Goal: Task Accomplishment & Management: Manage account settings

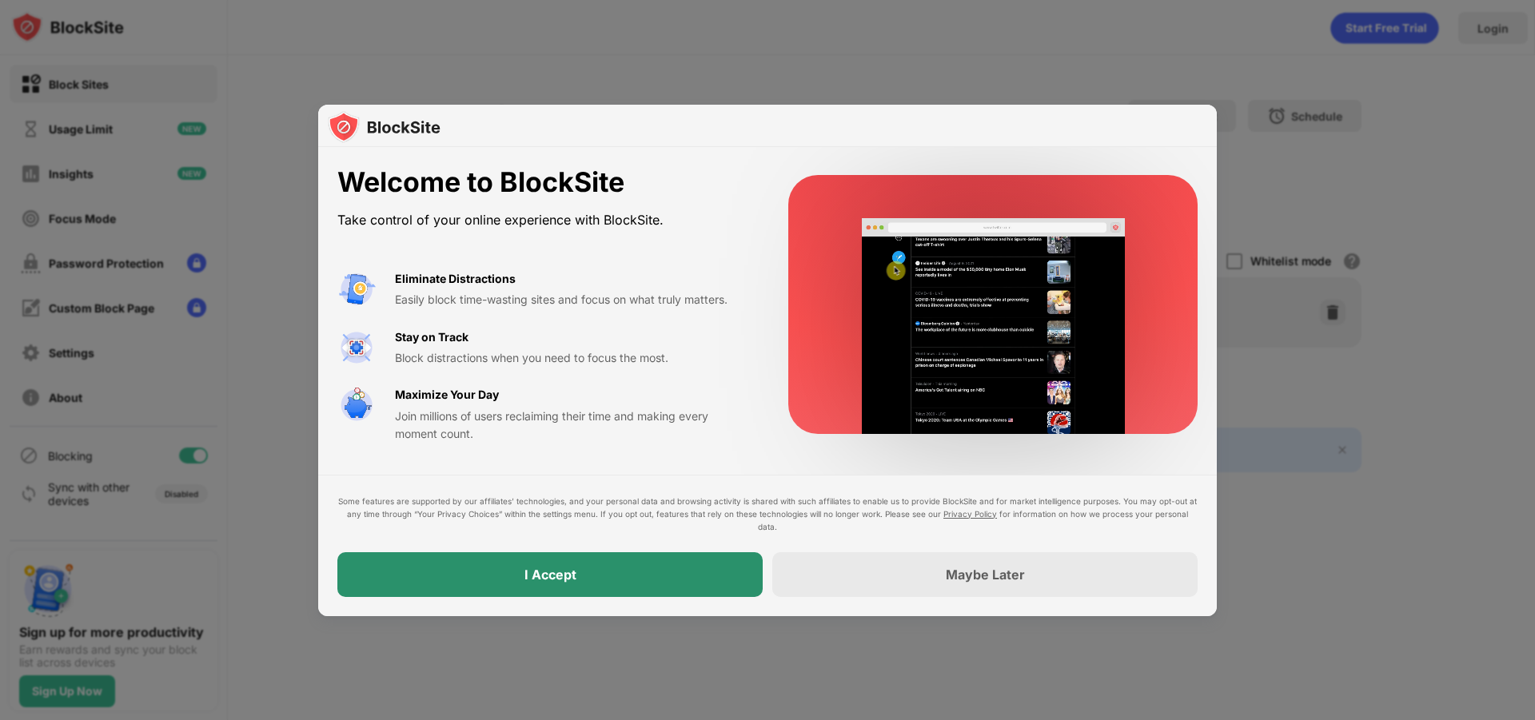
click at [620, 583] on div "I Accept" at bounding box center [549, 575] width 425 height 45
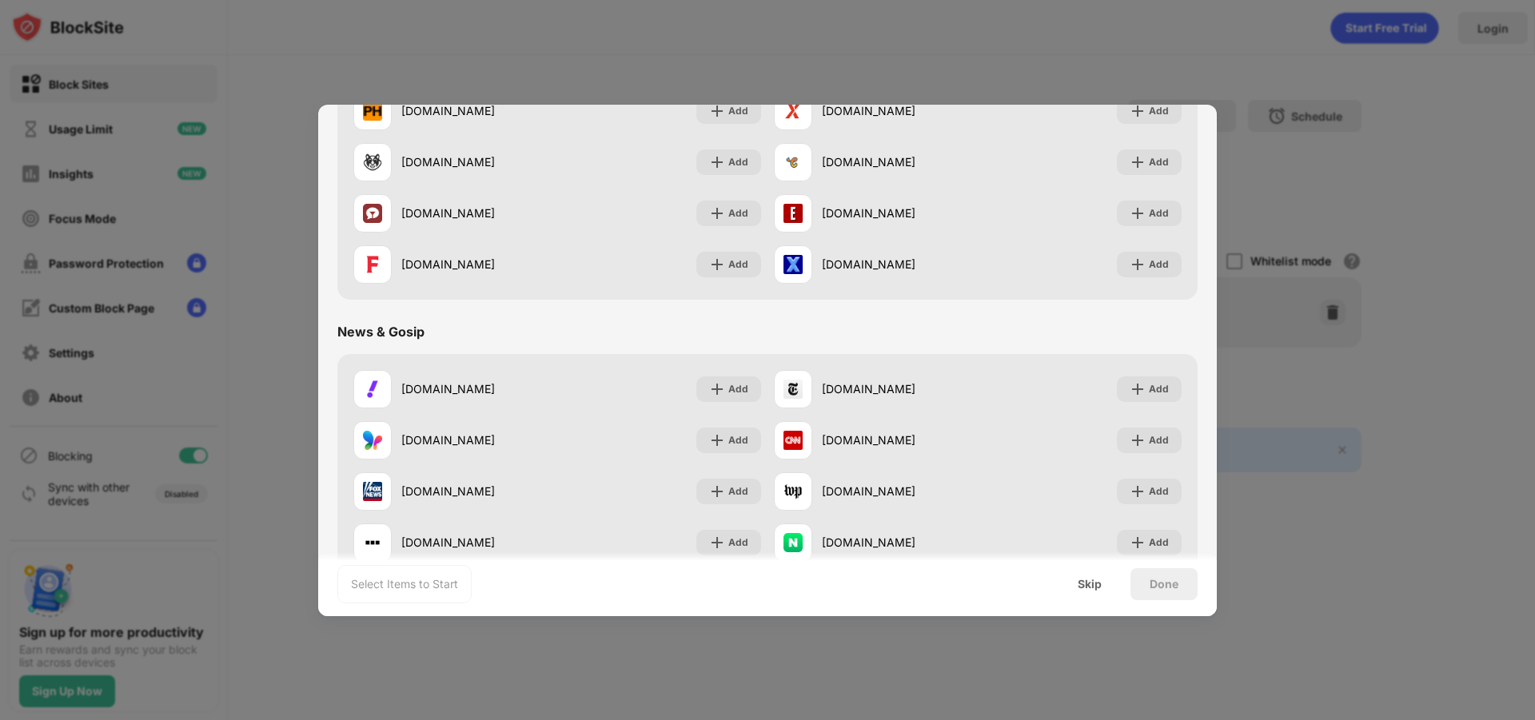
scroll to position [560, 0]
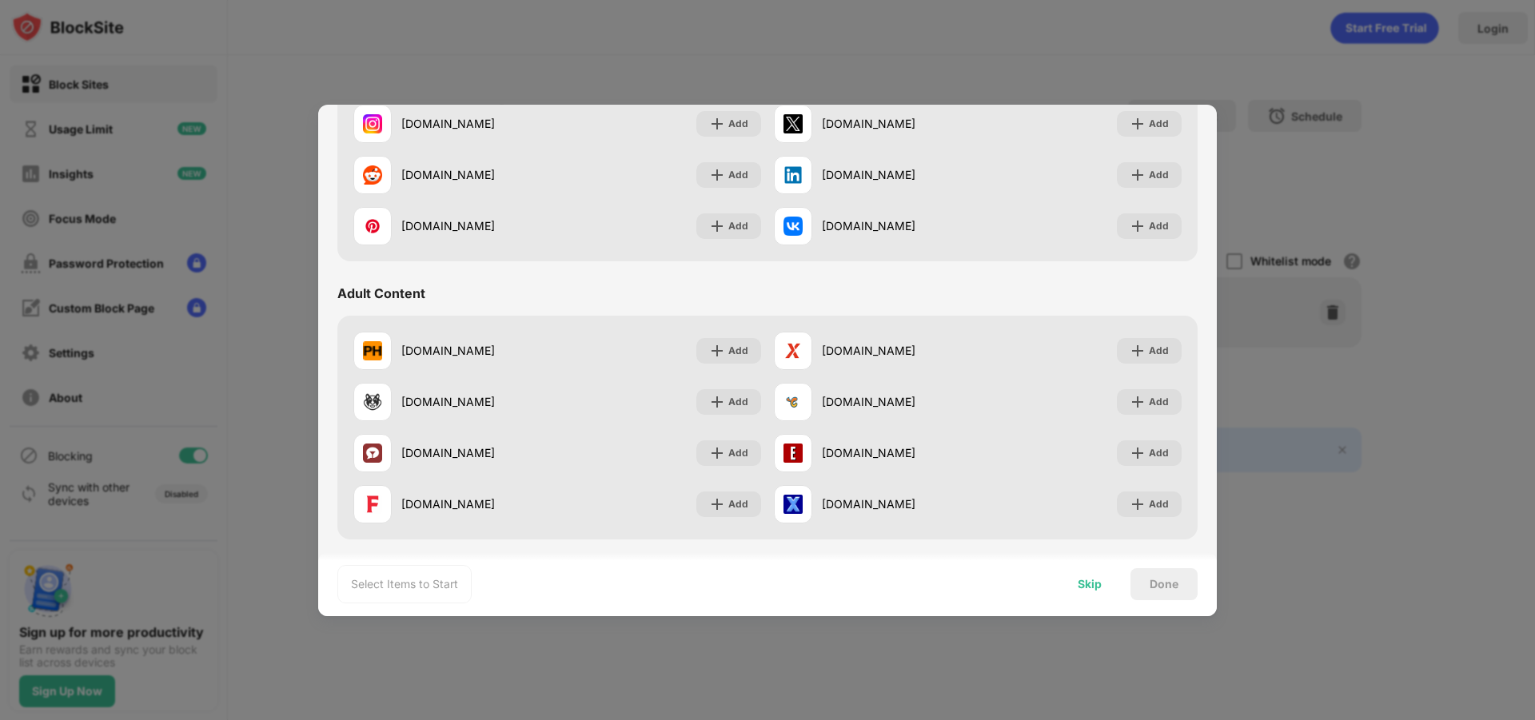
click at [1103, 582] on div "Skip" at bounding box center [1090, 585] width 62 height 32
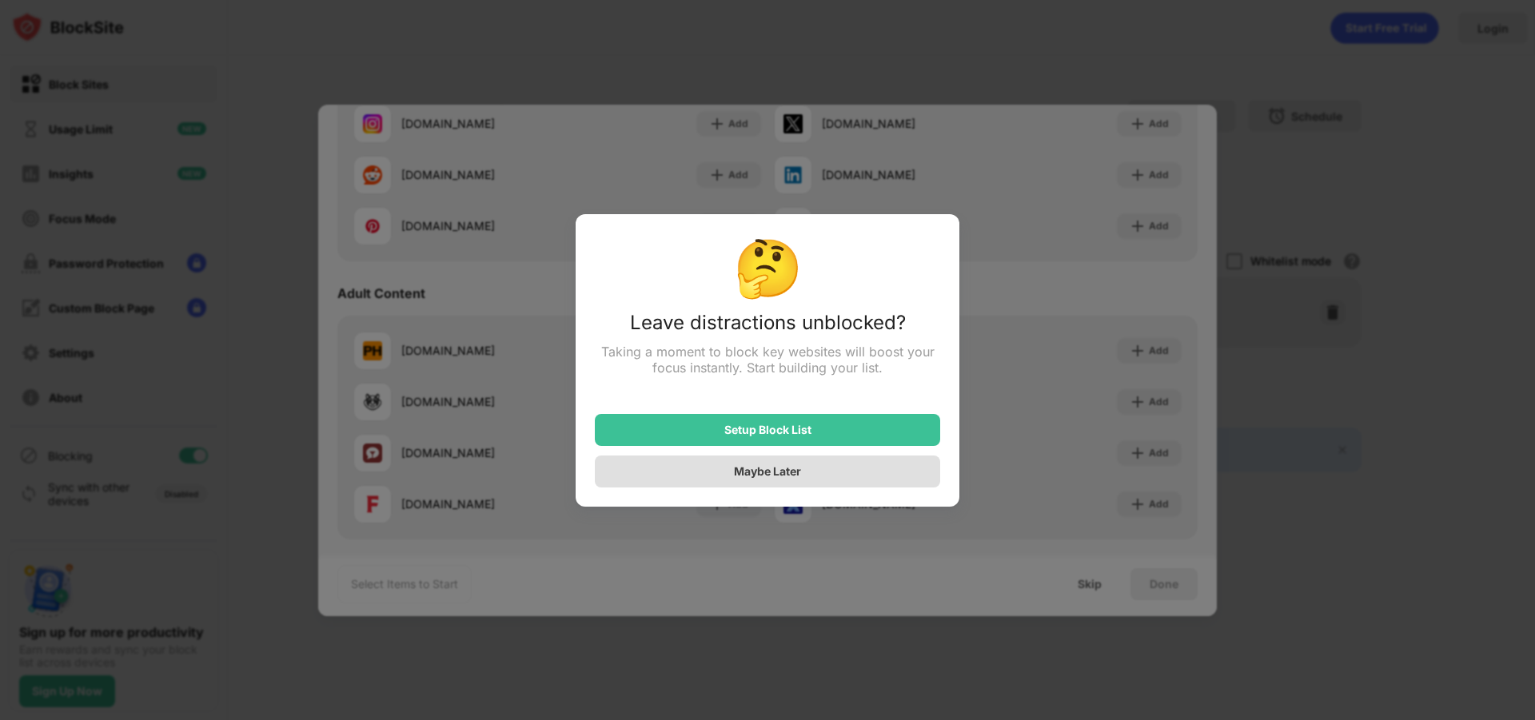
click at [797, 463] on div "Maybe Later" at bounding box center [767, 472] width 345 height 32
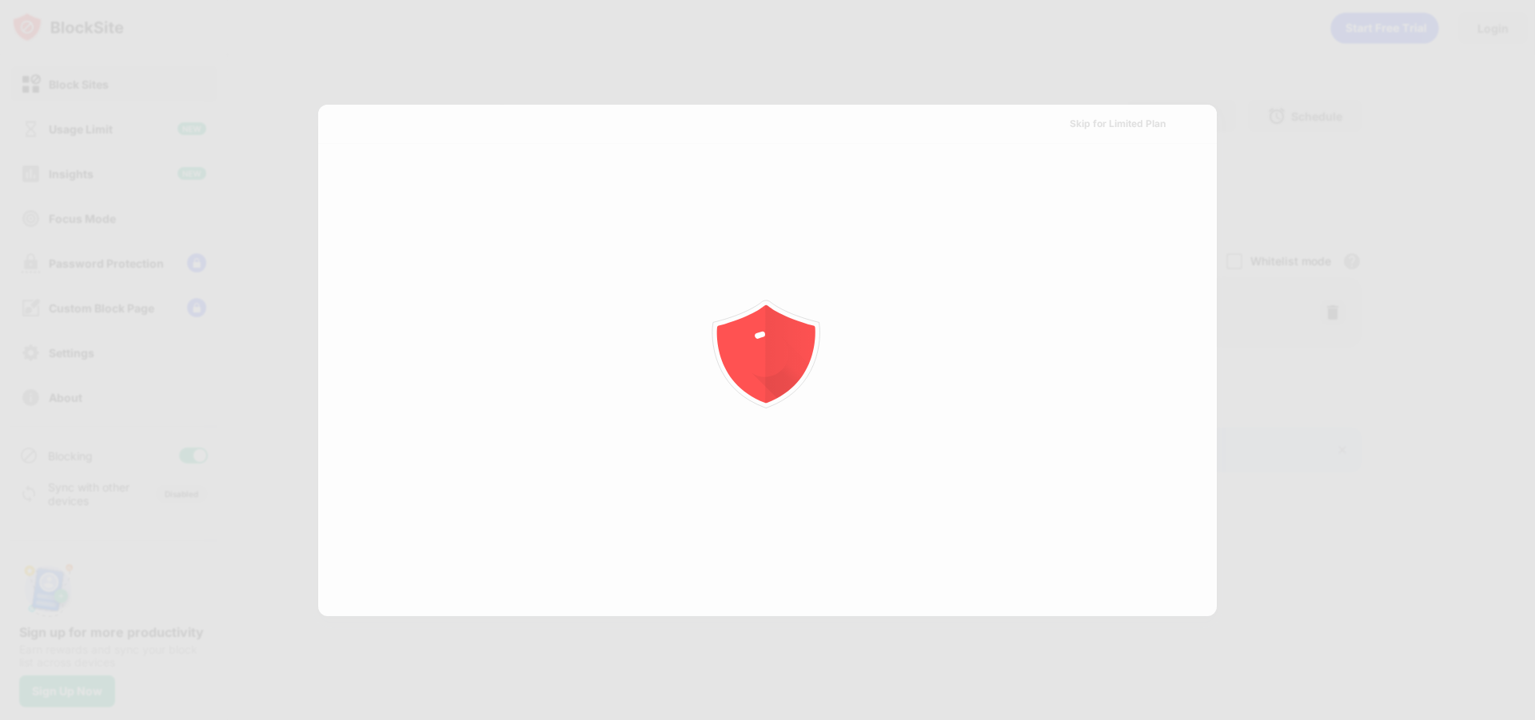
scroll to position [0, 0]
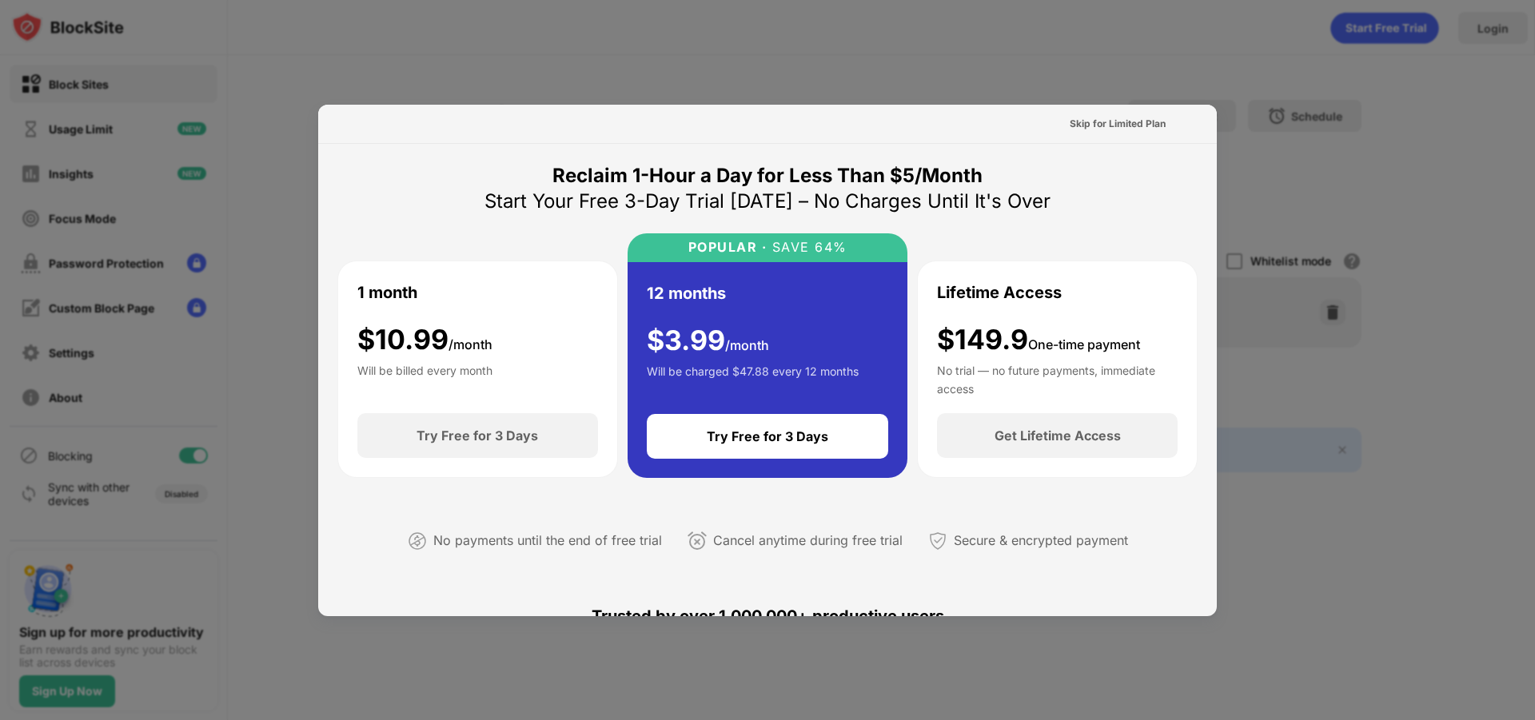
click at [1175, 55] on div at bounding box center [767, 360] width 1535 height 720
click at [1142, 119] on div "Skip for Limited Plan" at bounding box center [1118, 124] width 96 height 16
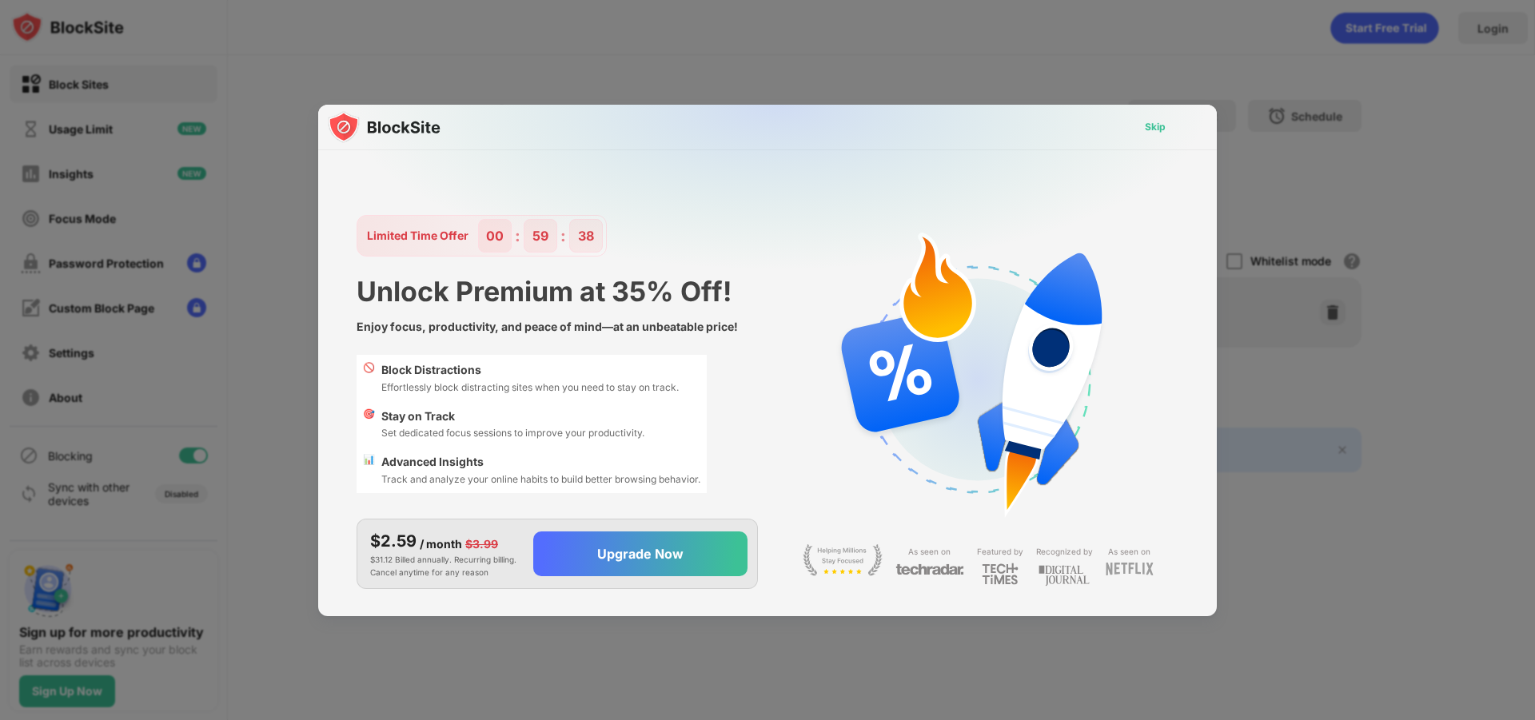
click at [1167, 127] on div "Skip" at bounding box center [1155, 127] width 46 height 26
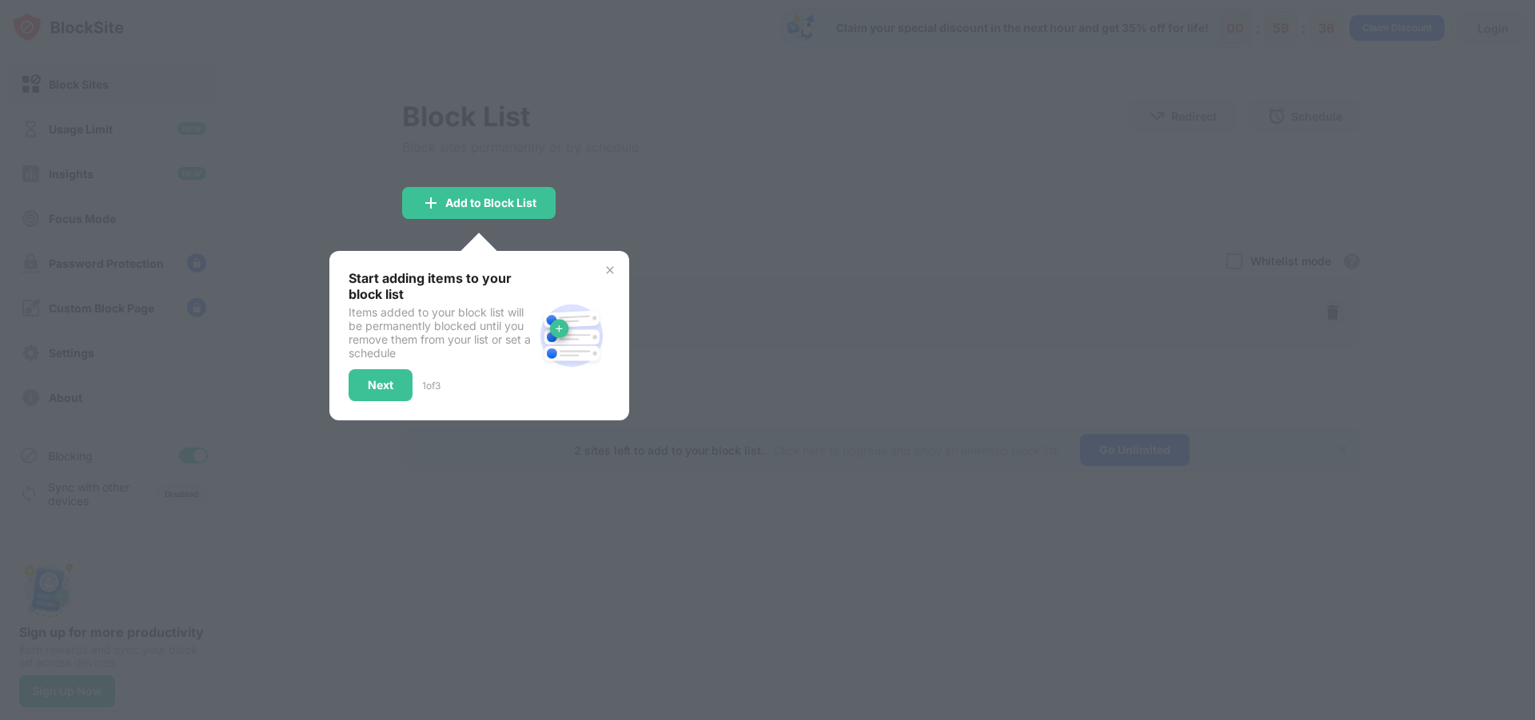
click at [612, 267] on img at bounding box center [610, 270] width 13 height 13
